Goal: Register for event/course

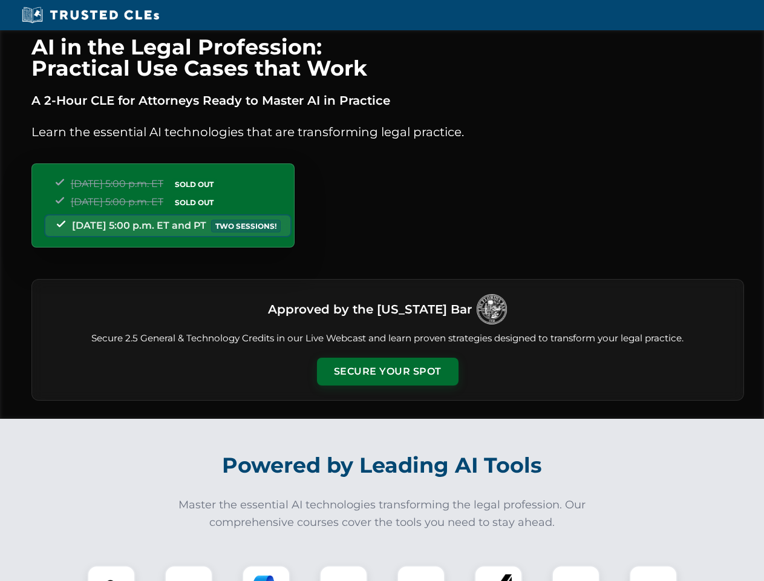
click at [387, 371] on button "Secure Your Spot" at bounding box center [388, 371] width 142 height 28
click at [111, 573] on img at bounding box center [111, 588] width 35 height 35
click at [189, 573] on div at bounding box center [188, 589] width 48 height 48
